Goal: Find specific page/section: Find specific page/section

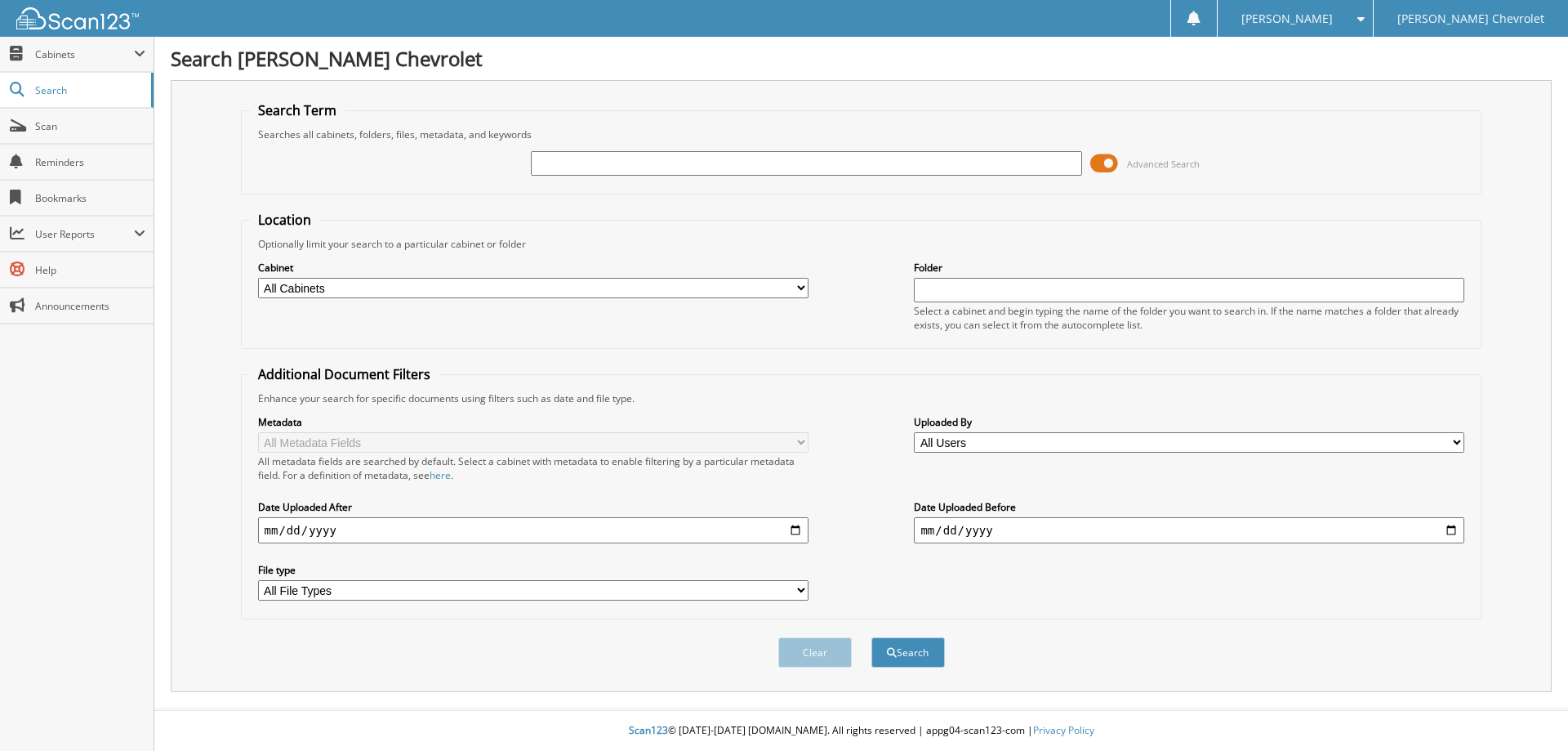
click at [573, 166] on input "text" at bounding box center [806, 163] width 550 height 24
type input "181046"
click at [871, 638] on button "Search" at bounding box center [907, 652] width 73 height 30
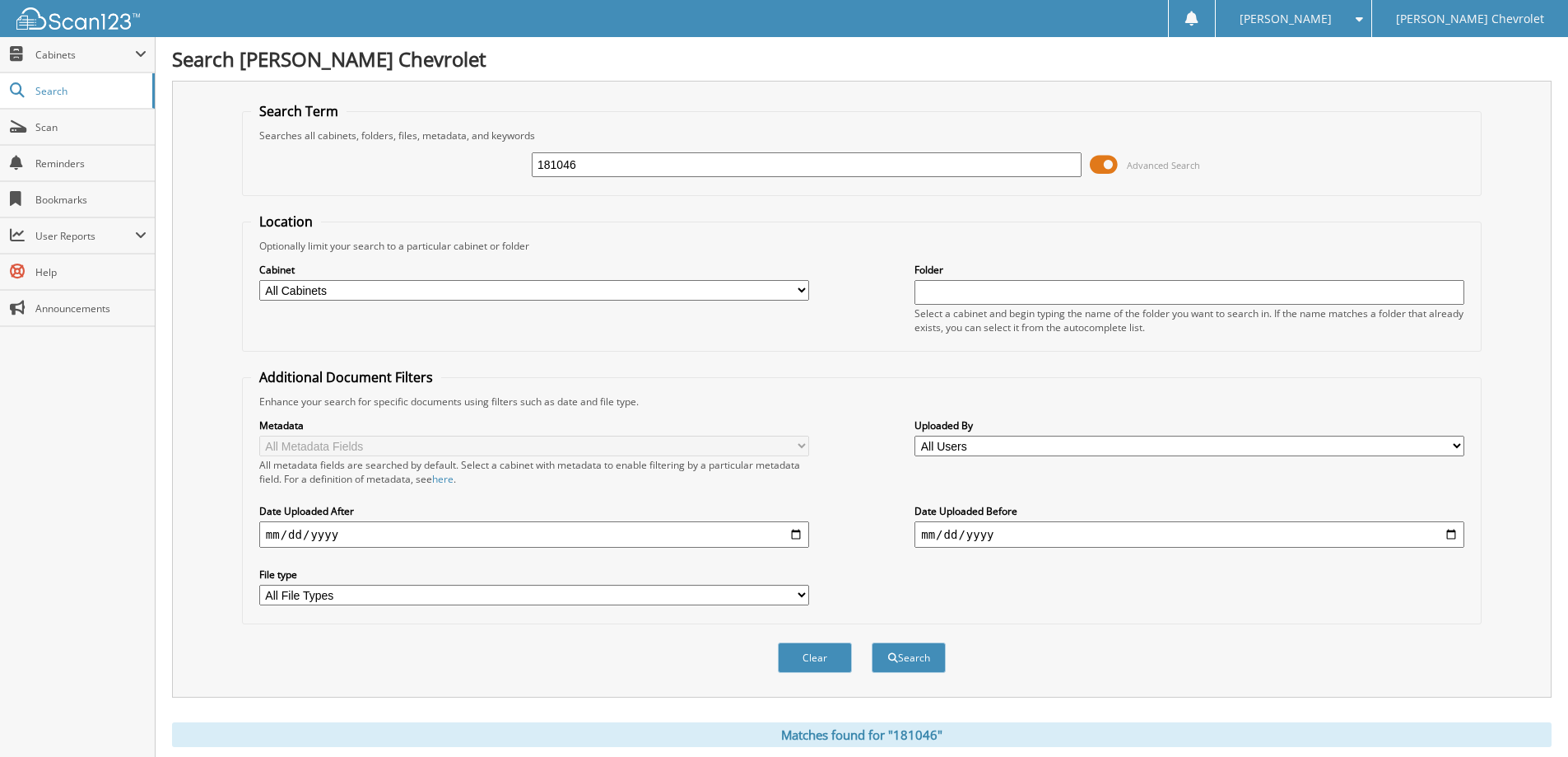
scroll to position [264, 0]
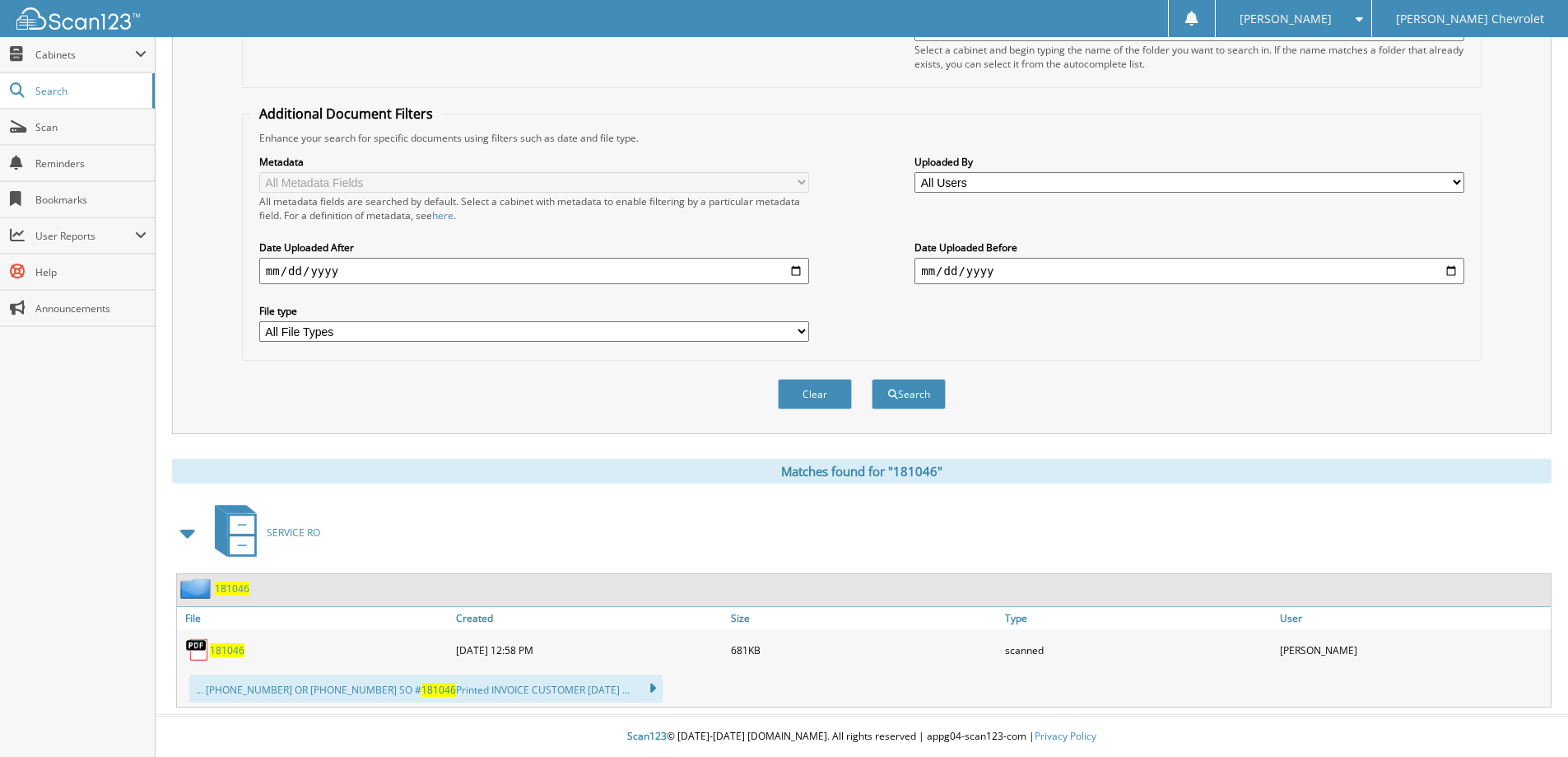
click at [223, 653] on span "181046" at bounding box center [227, 650] width 34 height 14
